Goal: Task Accomplishment & Management: Use online tool/utility

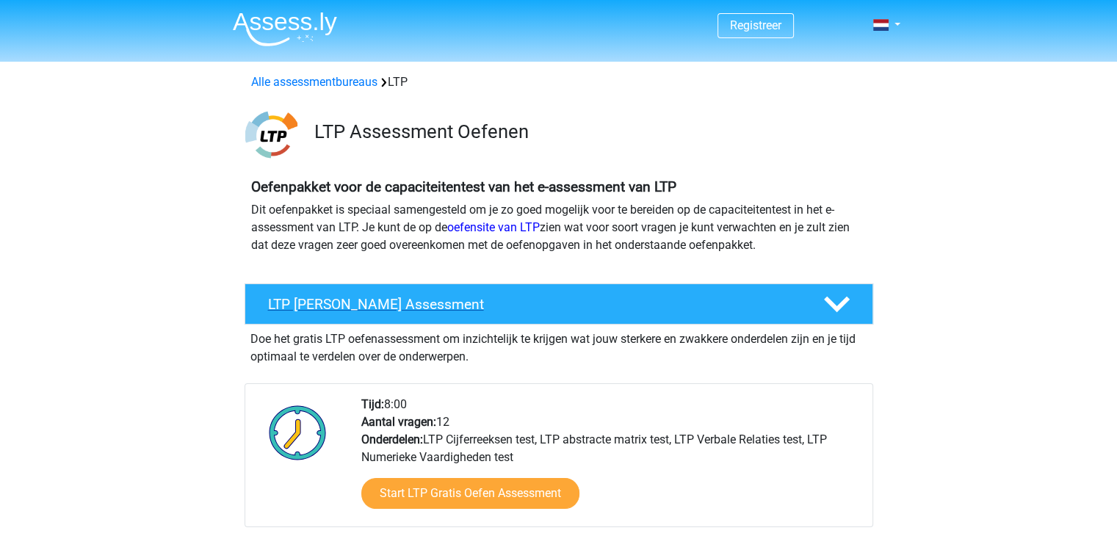
click at [311, 301] on h4 "LTP Gratis Oefen Assessment" at bounding box center [534, 304] width 532 height 17
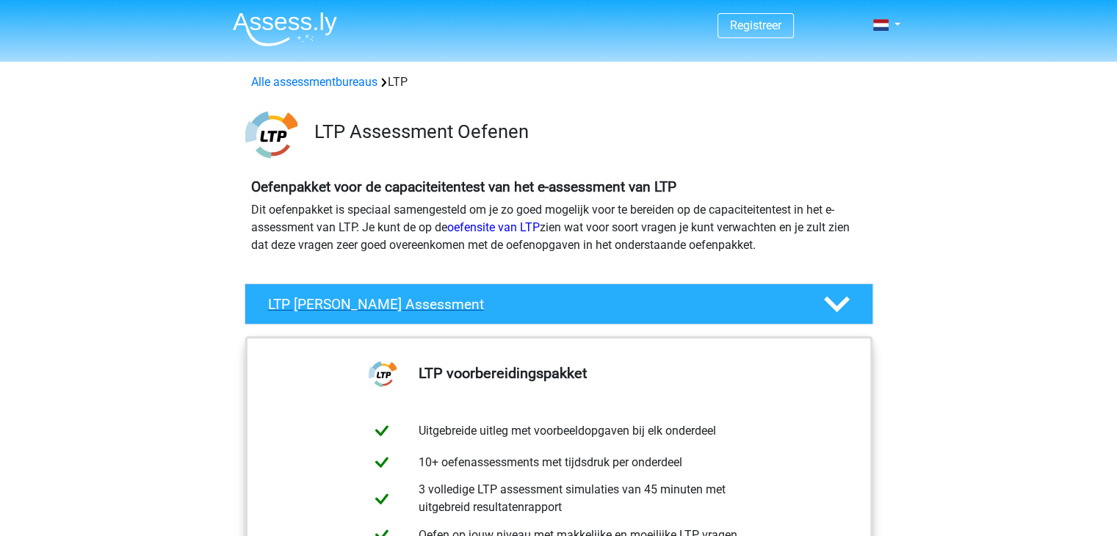
click at [304, 297] on h4 "LTP Gratis Oefen Assessment" at bounding box center [534, 304] width 532 height 17
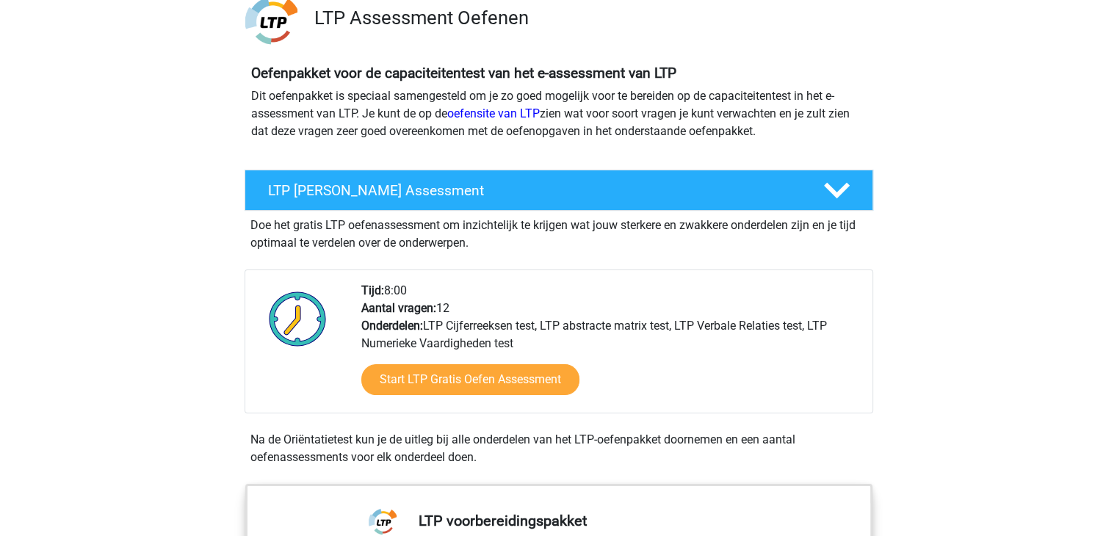
scroll to position [147, 0]
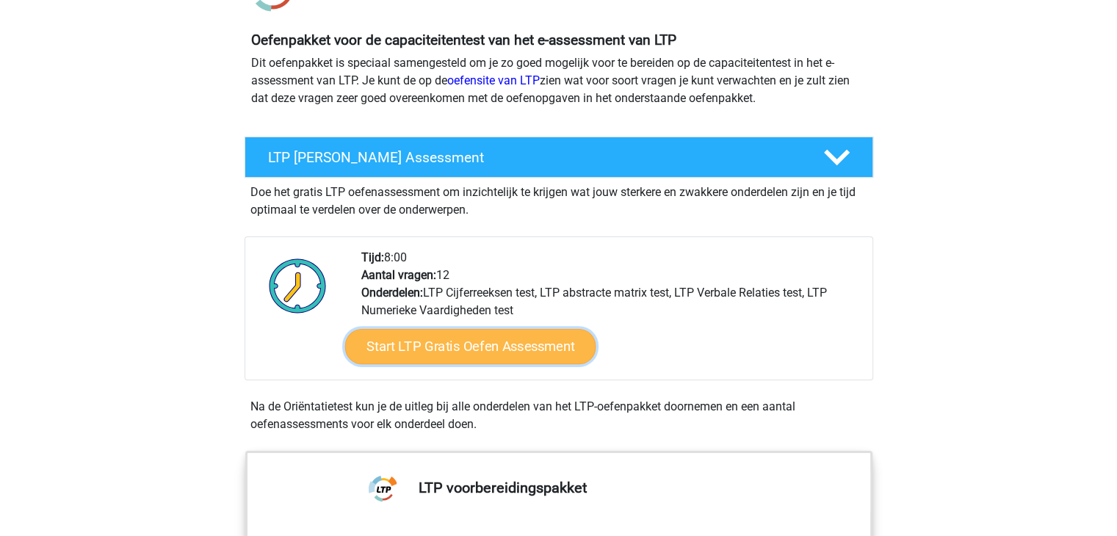
click at [385, 335] on link "Start LTP Gratis Oefen Assessment" at bounding box center [469, 346] width 251 height 35
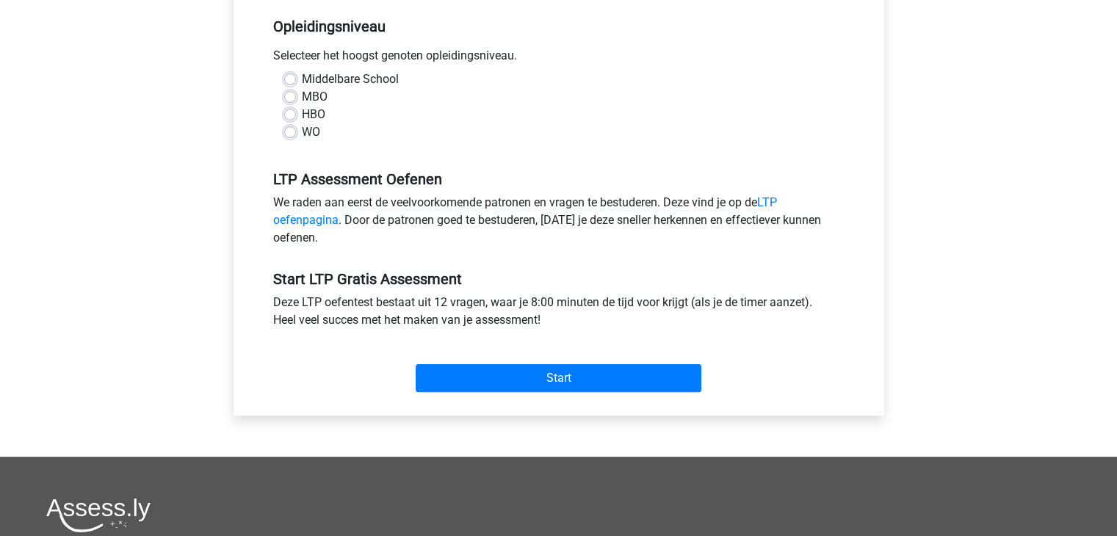
scroll to position [367, 0]
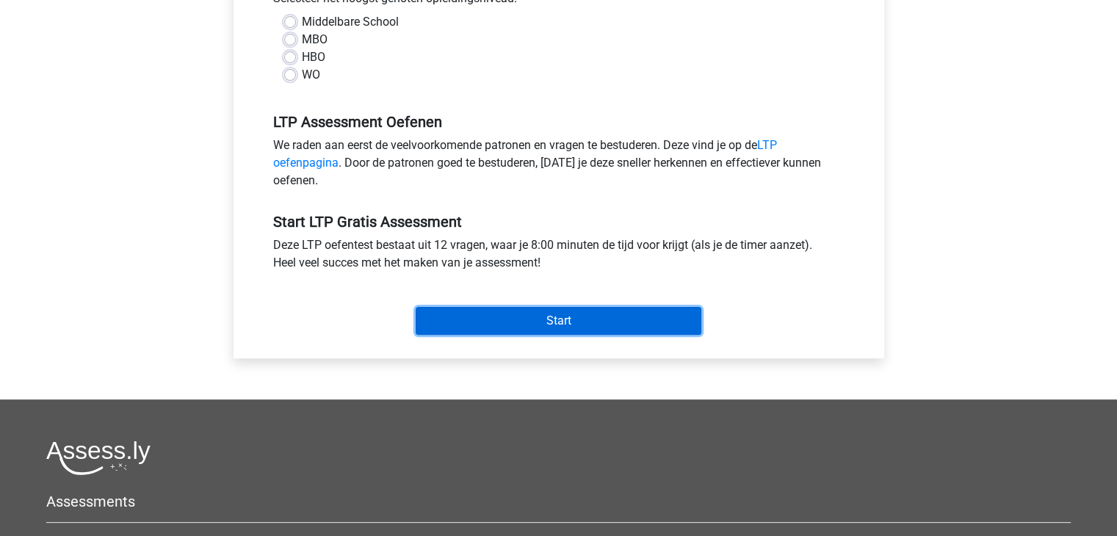
click at [469, 315] on input "Start" at bounding box center [559, 321] width 286 height 28
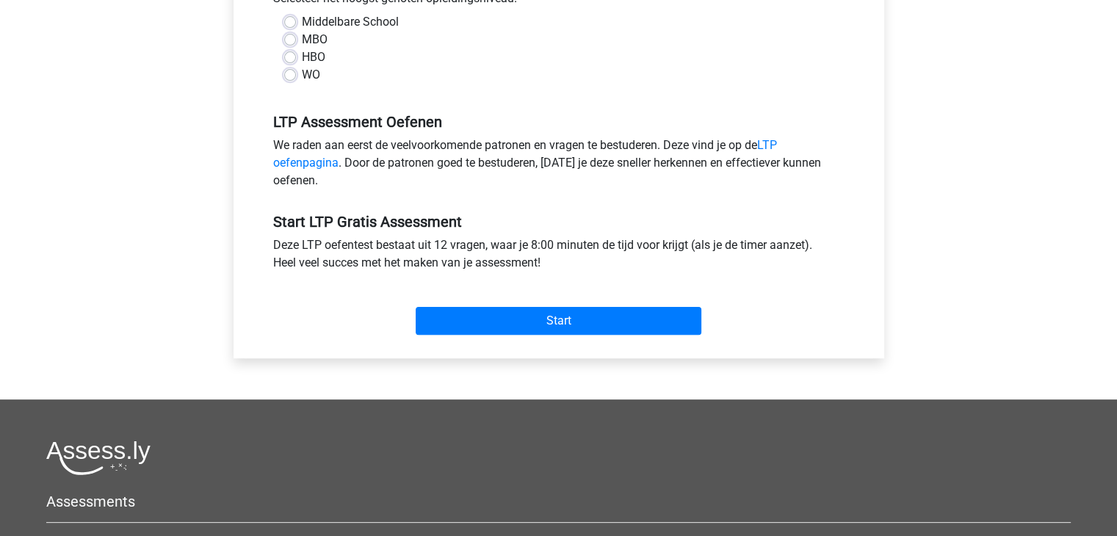
click at [302, 72] on label "WO" at bounding box center [311, 75] width 18 height 18
click at [294, 72] on input "WO" at bounding box center [290, 73] width 12 height 15
radio input "true"
click at [495, 347] on div "Categoriën: LTP Cijferreeksen test , LTP abstracte matrix test , LTP Verbale Re…" at bounding box center [559, 82] width 629 height 552
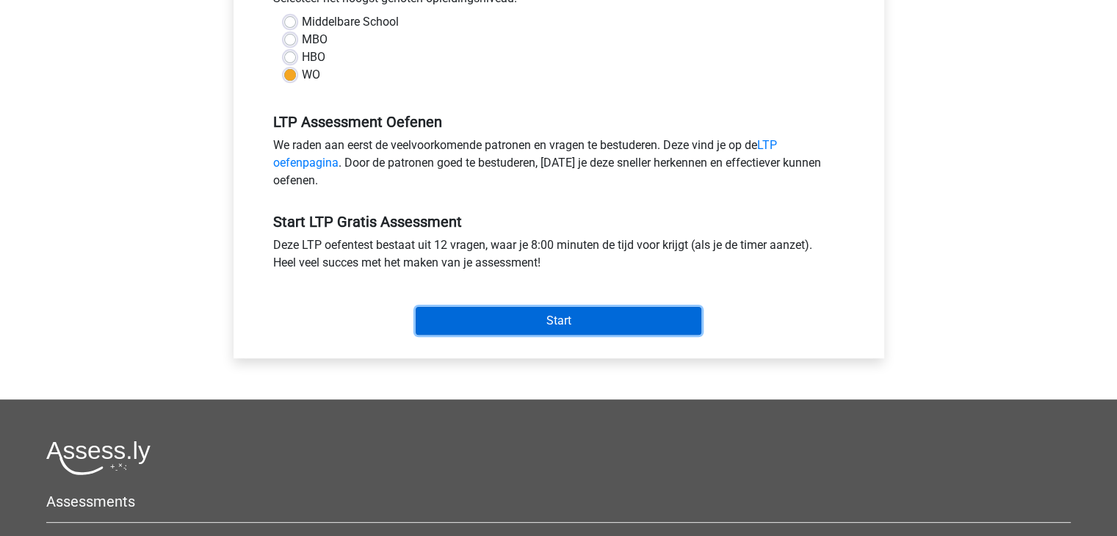
click at [488, 326] on input "Start" at bounding box center [559, 321] width 286 height 28
